Goal: Connect with others: Connect with others

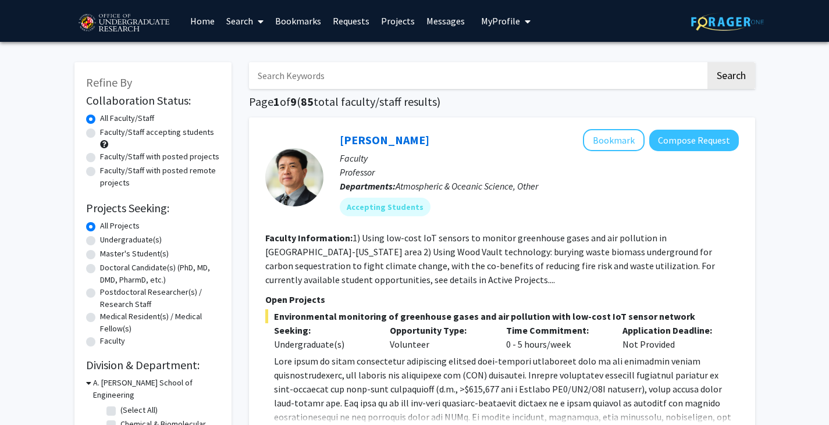
click at [434, 71] on input "Search Keywords" at bounding box center [477, 75] width 457 height 27
type input "neuroscience"
click at [707, 62] on button "Search" at bounding box center [731, 75] width 48 height 27
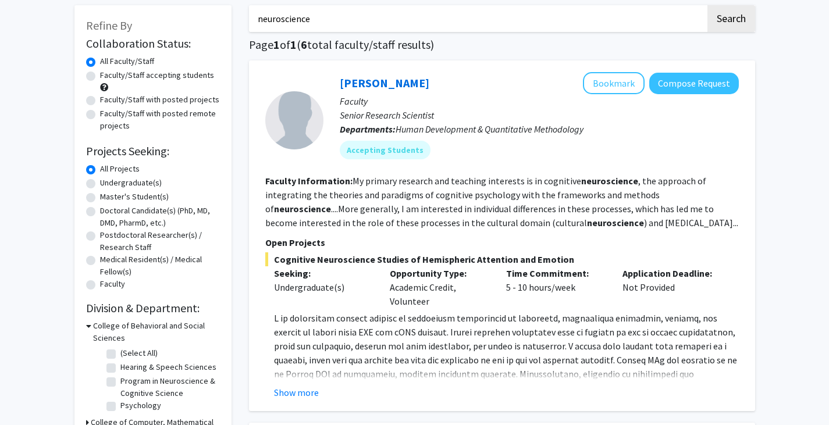
scroll to position [62, 0]
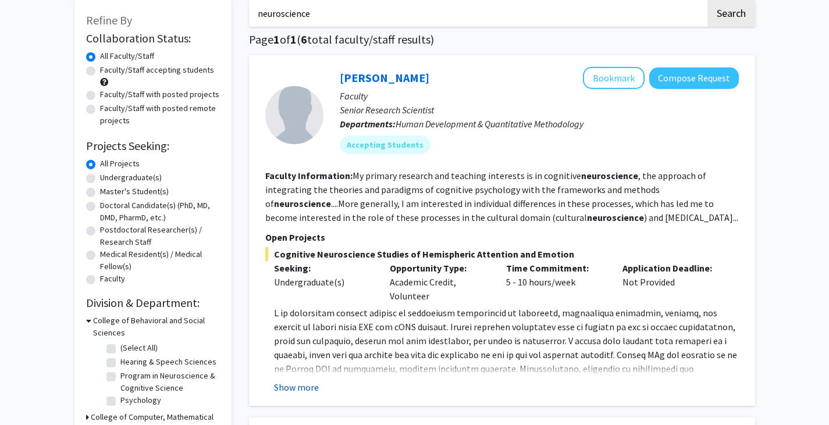
click at [293, 393] on button "Show more" at bounding box center [296, 387] width 45 height 14
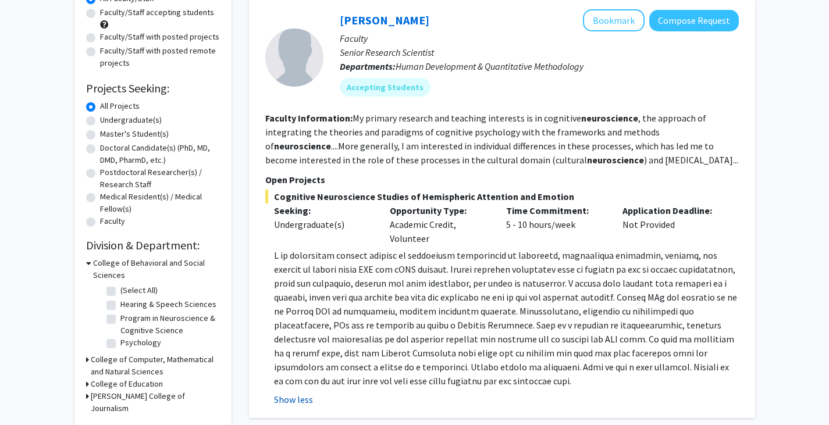
scroll to position [119, 0]
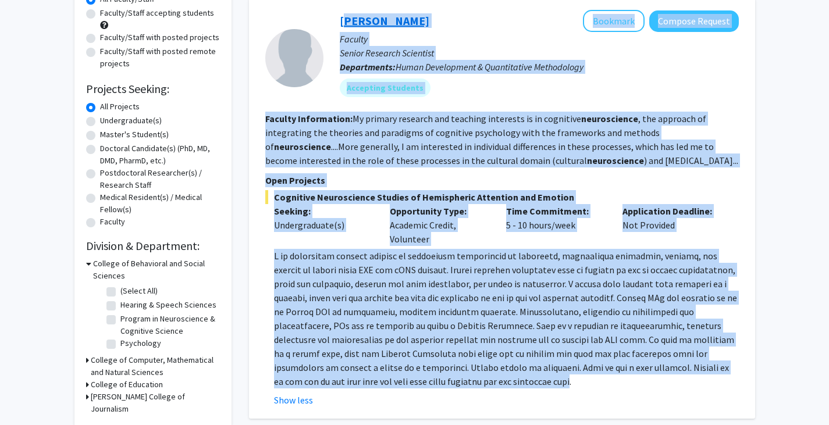
click at [380, 20] on link "[PERSON_NAME]" at bounding box center [385, 20] width 90 height 15
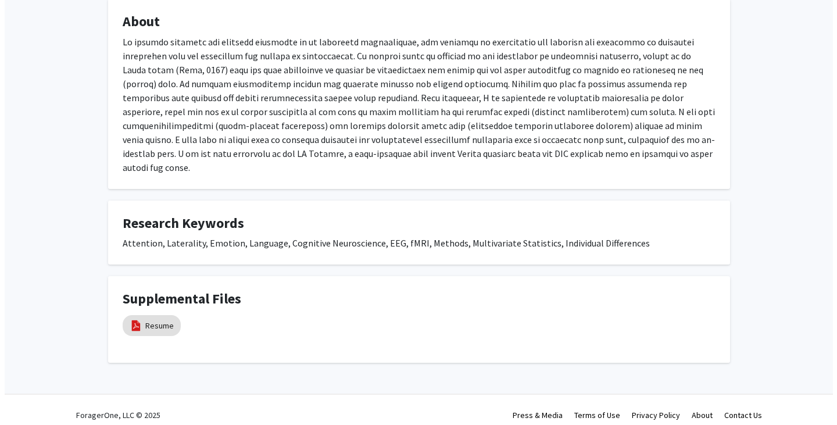
scroll to position [398, 0]
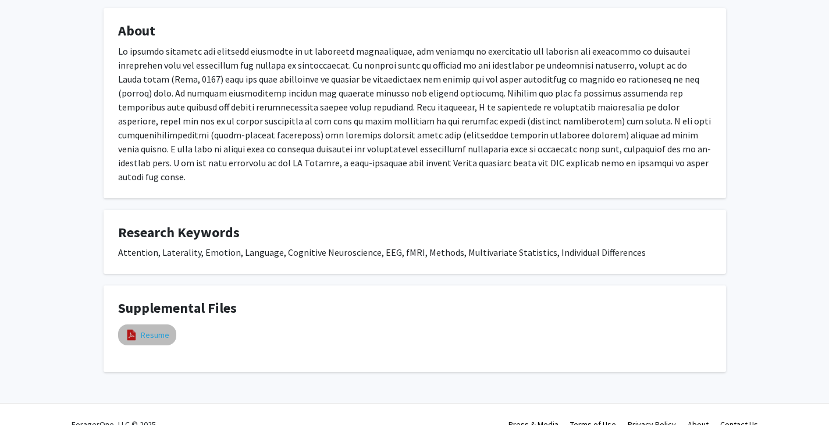
click at [160, 329] on link "Resume" at bounding box center [155, 335] width 28 height 12
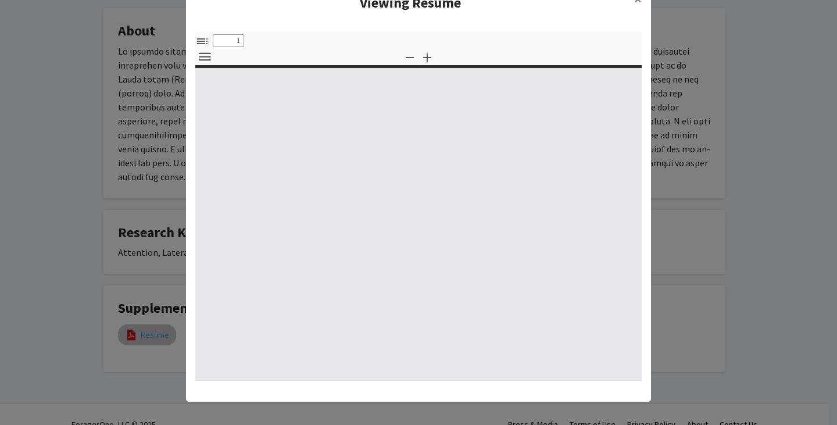
scroll to position [37, 0]
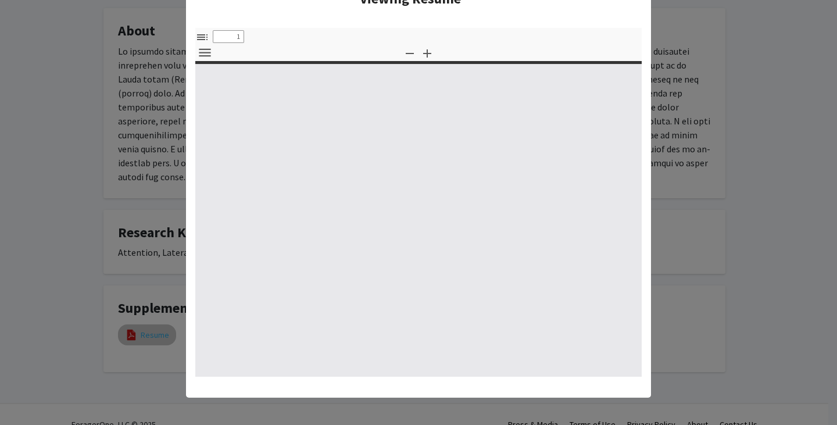
type input "0"
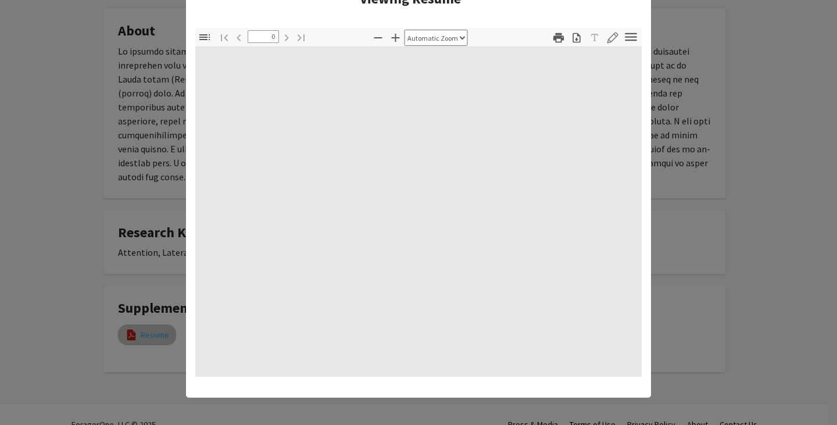
select select "custom"
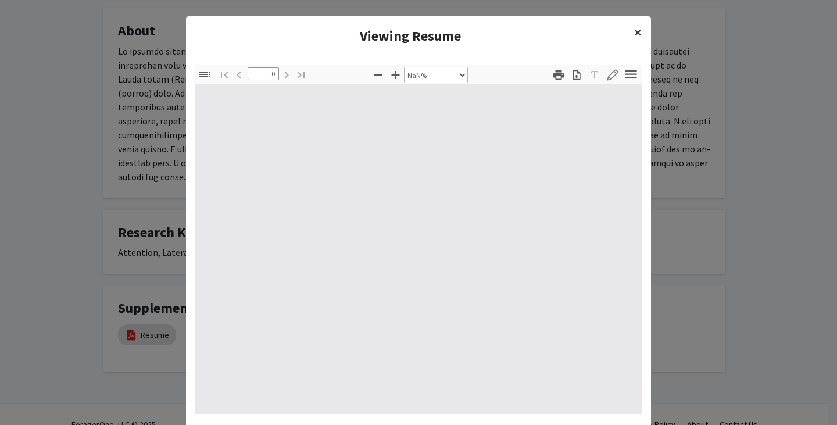
click at [634, 28] on span "×" at bounding box center [638, 32] width 8 height 18
type input "1"
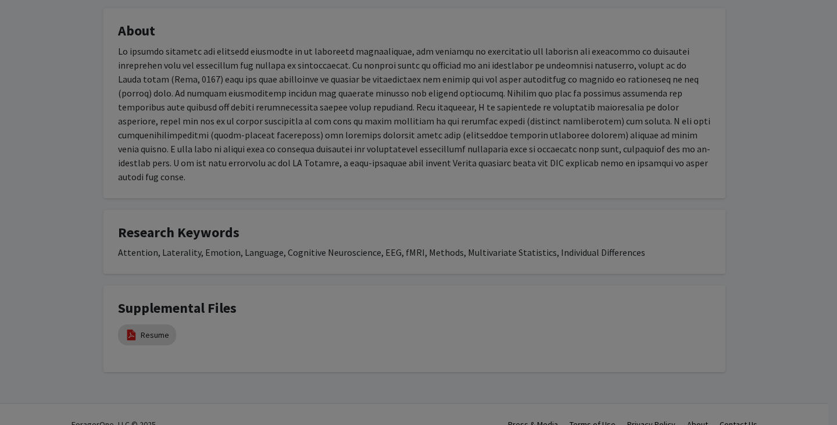
select select "auto"
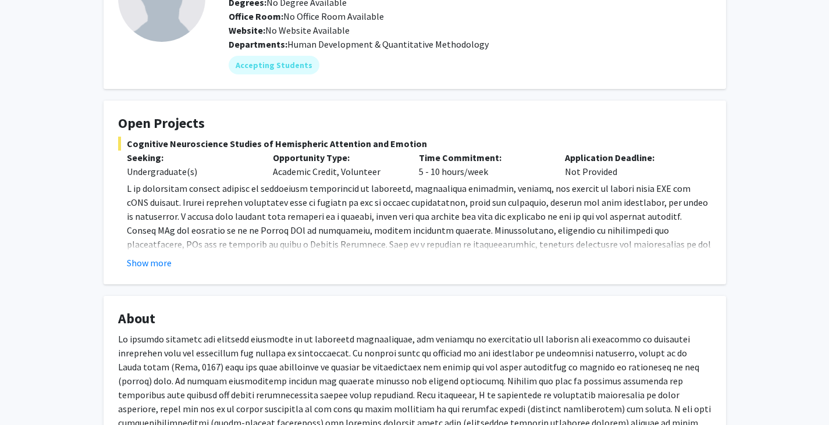
scroll to position [114, 0]
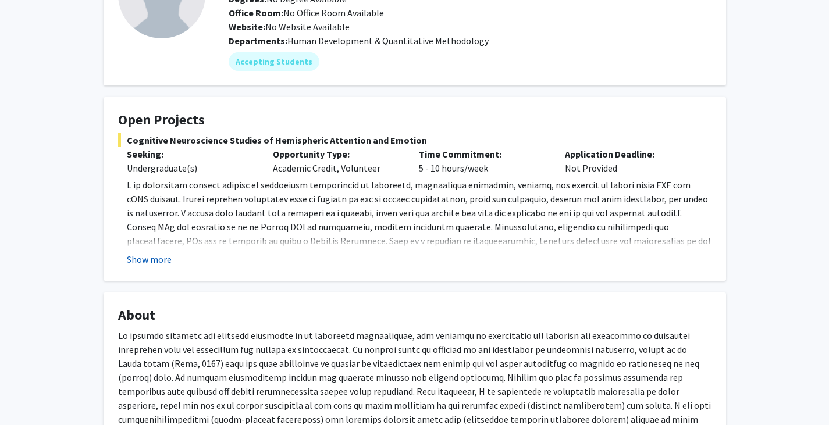
click at [158, 261] on button "Show more" at bounding box center [149, 259] width 45 height 14
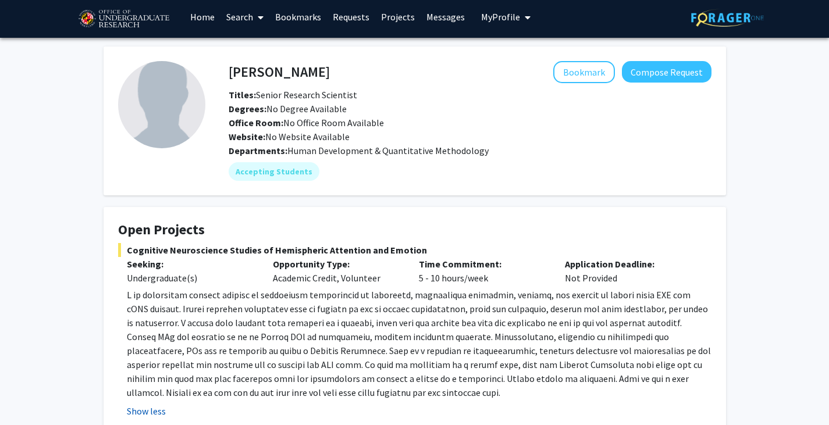
scroll to position [0, 0]
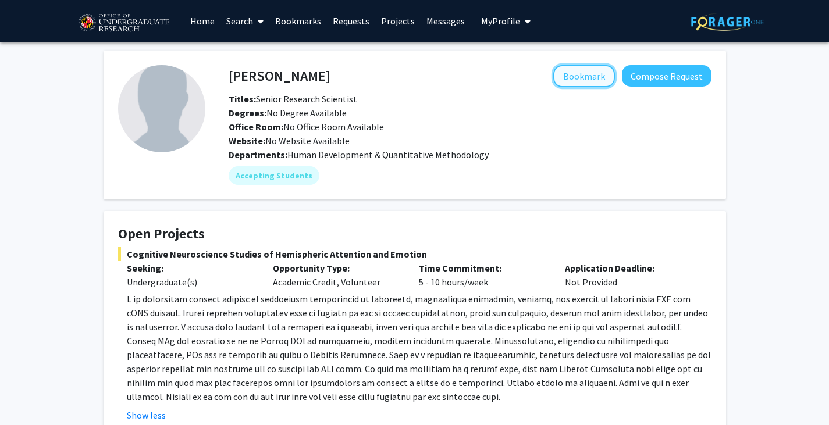
click at [586, 83] on button "Bookmark" at bounding box center [584, 76] width 62 height 22
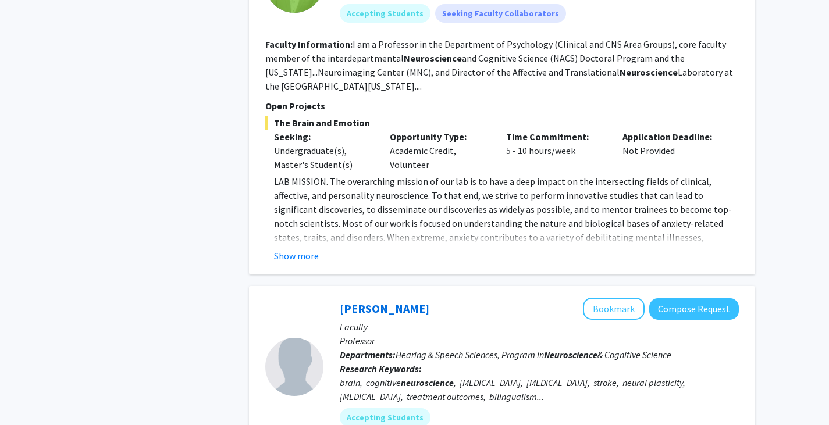
scroll to position [557, 0]
click at [308, 257] on button "Show more" at bounding box center [296, 255] width 45 height 14
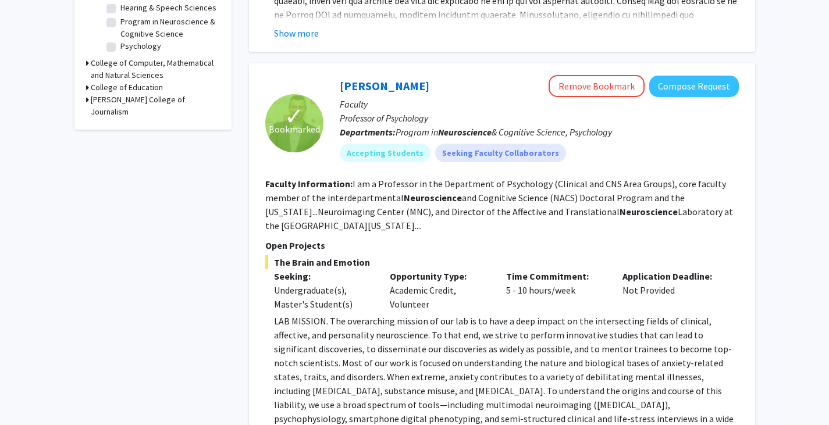
scroll to position [415, 0]
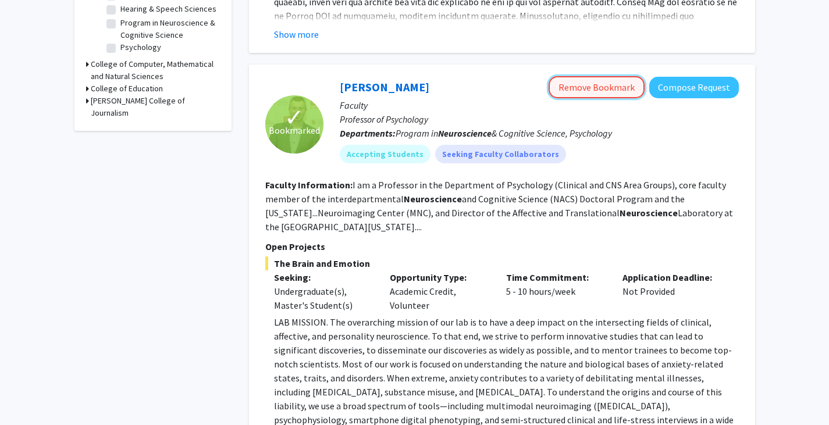
click at [613, 80] on button "Remove Bookmark" at bounding box center [596, 87] width 96 height 22
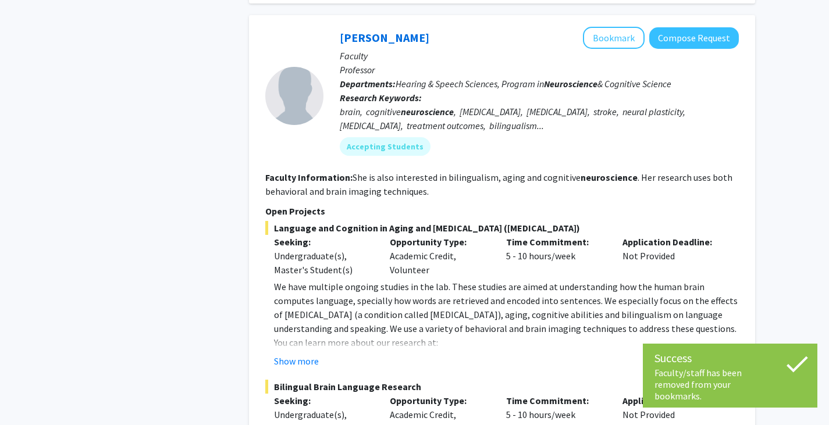
scroll to position [984, 0]
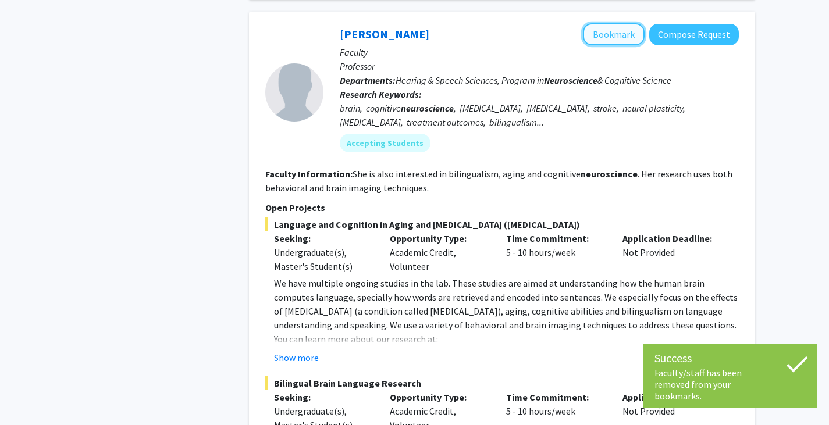
click at [628, 41] on button "Bookmark" at bounding box center [614, 34] width 62 height 22
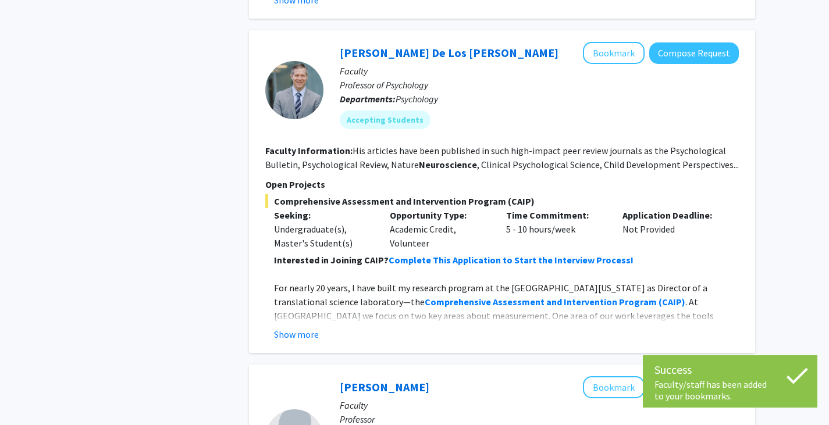
scroll to position [1508, 0]
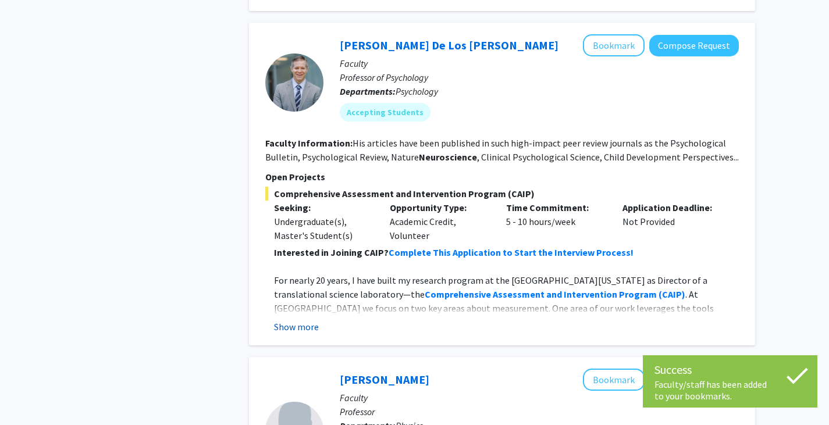
click at [294, 330] on button "Show more" at bounding box center [296, 327] width 45 height 14
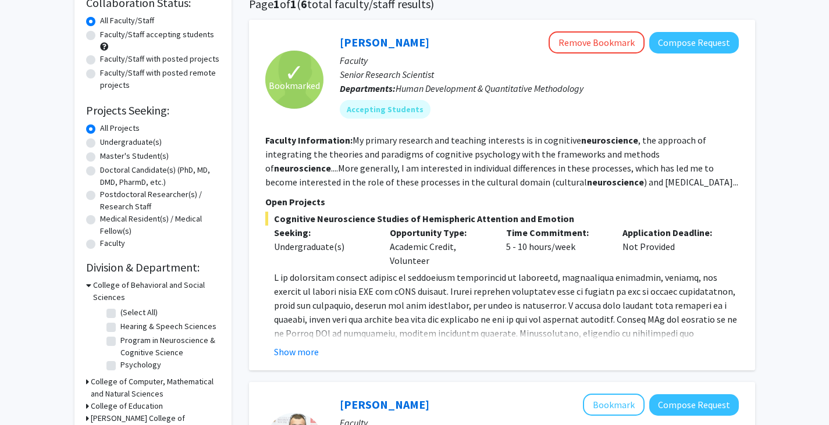
scroll to position [98, 0]
click at [288, 355] on button "Show more" at bounding box center [296, 351] width 45 height 14
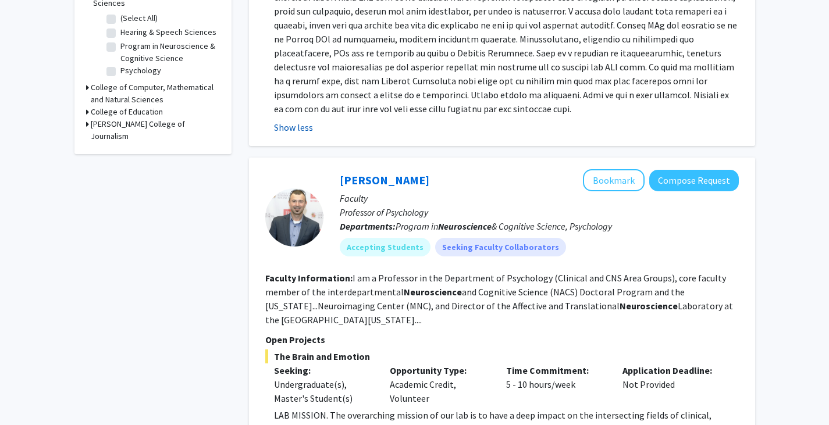
scroll to position [391, 0]
click at [596, 185] on button "Bookmark" at bounding box center [614, 181] width 62 height 22
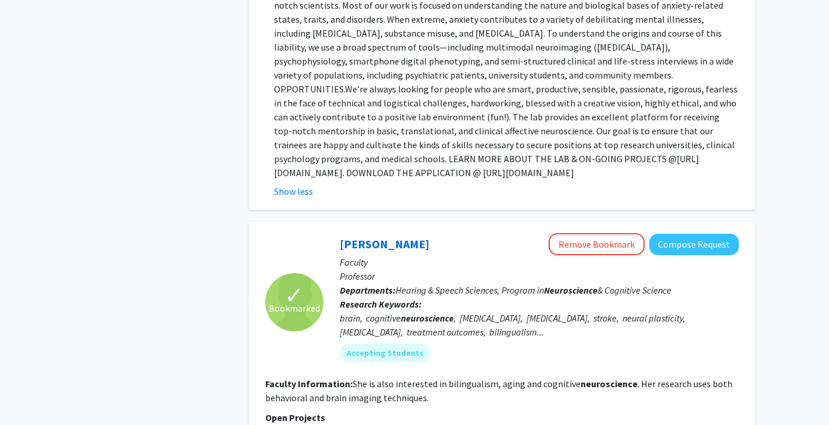
scroll to position [0, 0]
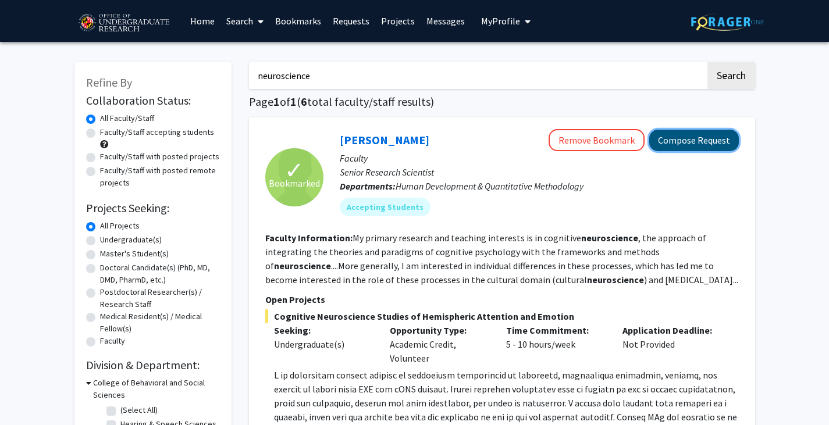
click at [711, 141] on button "Compose Request" at bounding box center [694, 141] width 90 height 22
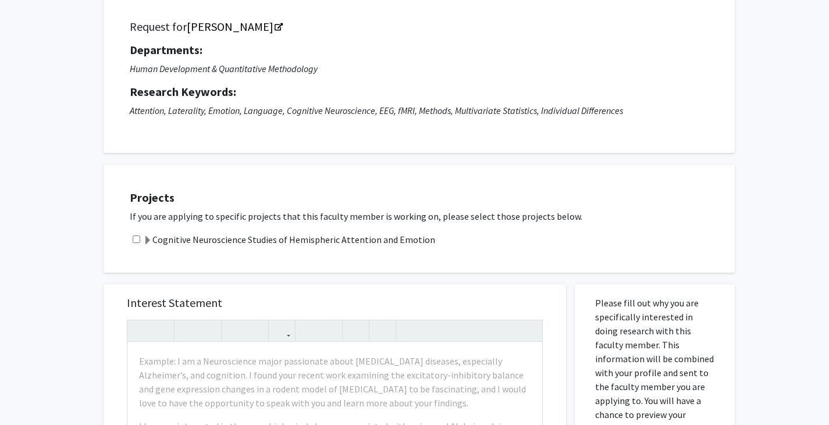
scroll to position [79, 0]
click at [541, 216] on p "If you are applying to specific projects that this faculty member is working on…" at bounding box center [426, 217] width 593 height 14
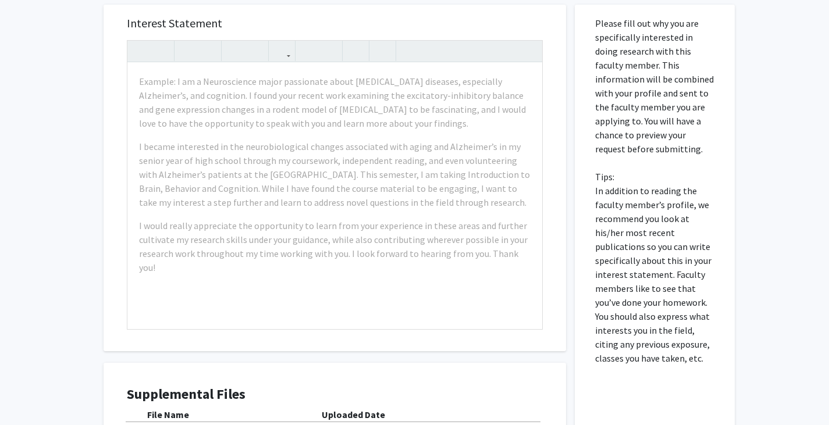
scroll to position [332, 0]
